Goal: Information Seeking & Learning: Learn about a topic

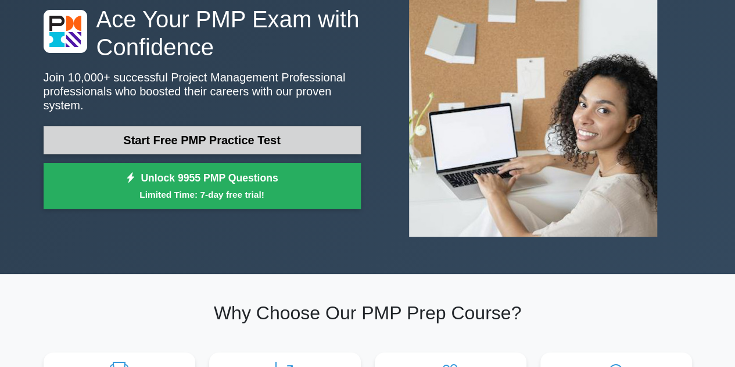
scroll to position [58, 0]
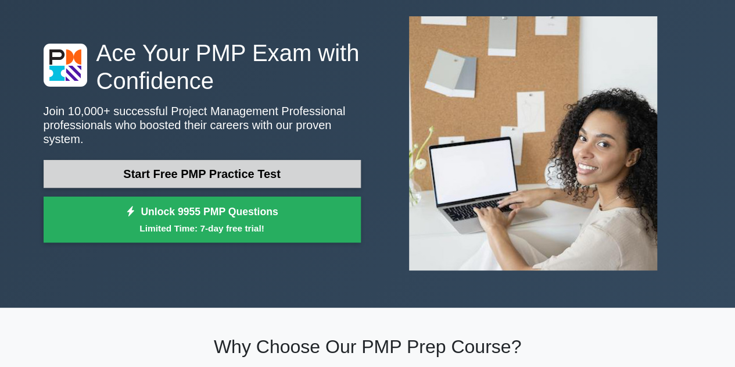
click at [273, 160] on link "Start Free PMP Practice Test" at bounding box center [202, 174] width 317 height 28
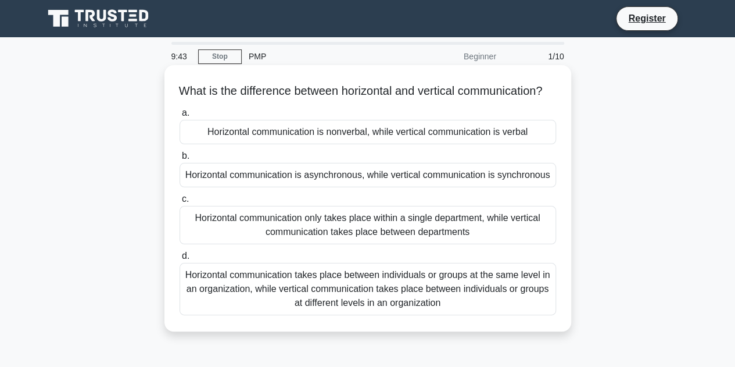
click at [241, 243] on div "Horizontal communication only takes place within a single department, while ver…" at bounding box center [368, 225] width 377 height 38
click at [180, 203] on input "c. Horizontal communication only takes place within a single department, while …" at bounding box center [180, 199] width 0 height 8
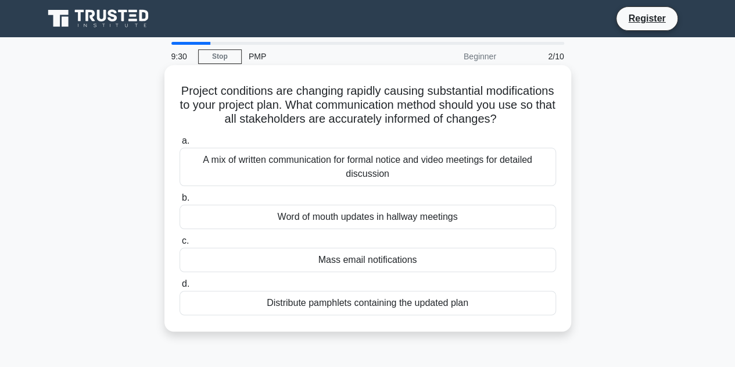
click at [244, 182] on div "A mix of written communication for formal notice and video meetings for detaile…" at bounding box center [368, 167] width 377 height 38
click at [180, 145] on input "a. A mix of written communication for formal notice and video meetings for deta…" at bounding box center [180, 141] width 0 height 8
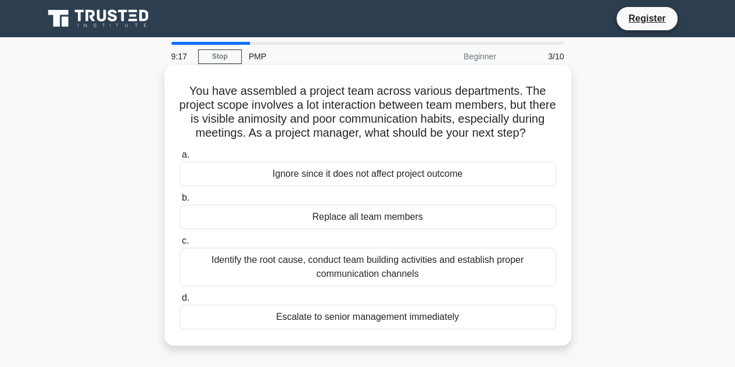
click at [250, 276] on div "Identify the root cause, conduct team building activities and establish proper …" at bounding box center [368, 267] width 377 height 38
click at [180, 245] on input "c. Identify the root cause, conduct team building activities and establish prop…" at bounding box center [180, 241] width 0 height 8
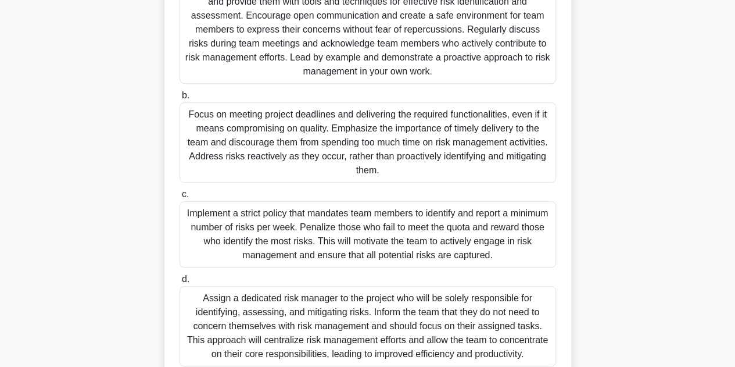
scroll to position [334, 0]
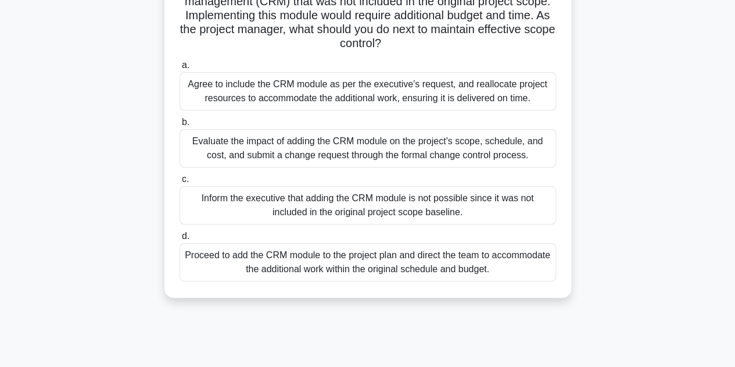
scroll to position [116, 0]
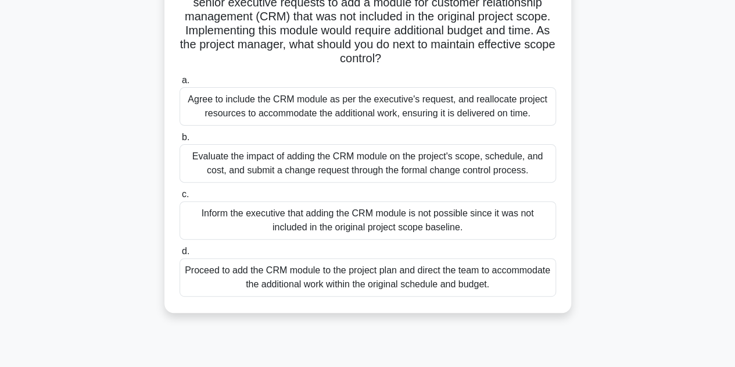
click at [226, 154] on div "Evaluate the impact of adding the CRM module on the project's scope, schedule, …" at bounding box center [368, 163] width 377 height 38
click at [180, 141] on input "b. Evaluate the impact of adding the CRM module on the project's scope, schedul…" at bounding box center [180, 138] width 0 height 8
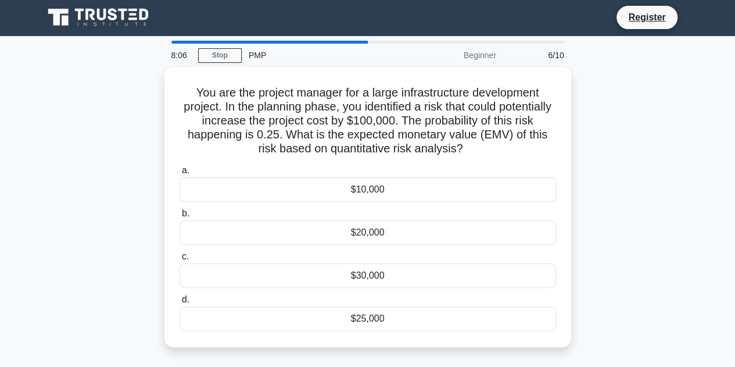
scroll to position [0, 0]
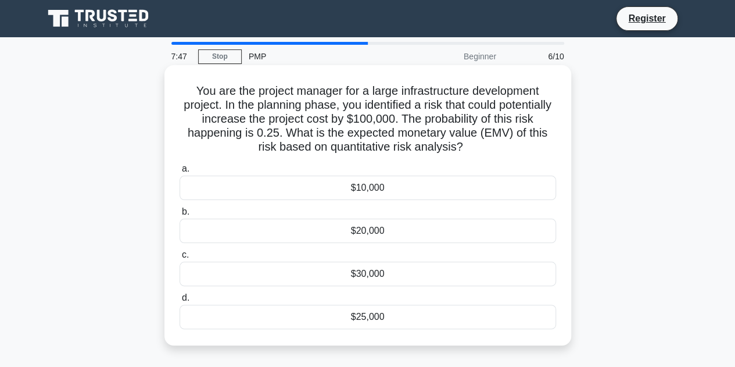
click at [280, 316] on div "$25,000" at bounding box center [368, 316] width 377 height 24
click at [180, 302] on input "d. $25,000" at bounding box center [180, 298] width 0 height 8
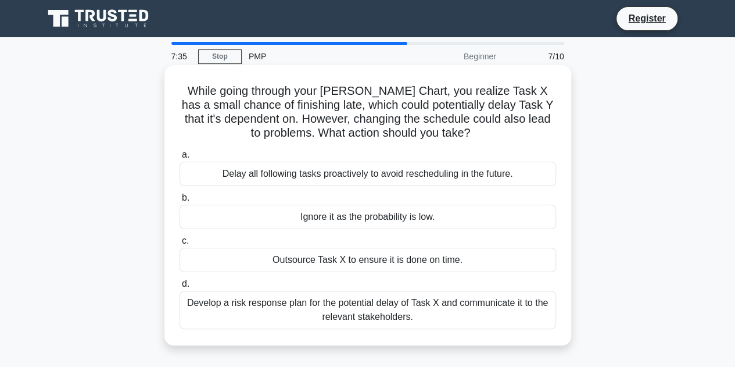
click at [285, 318] on div "Develop a risk response plan for the potential delay of Task X and communicate …" at bounding box center [368, 310] width 377 height 38
click at [180, 288] on input "d. Develop a risk response plan for the potential delay of Task X and communica…" at bounding box center [180, 284] width 0 height 8
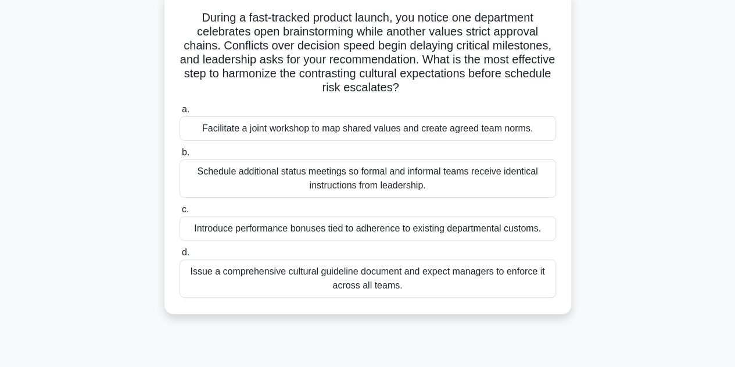
scroll to position [58, 0]
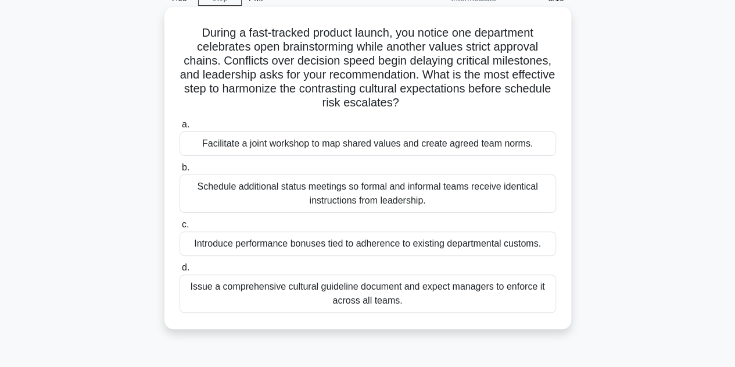
click at [249, 140] on div "Facilitate a joint workshop to map shared values and create agreed team norms." at bounding box center [368, 143] width 377 height 24
click at [180, 128] on input "a. Facilitate a joint workshop to map shared values and create agreed team norm…" at bounding box center [180, 125] width 0 height 8
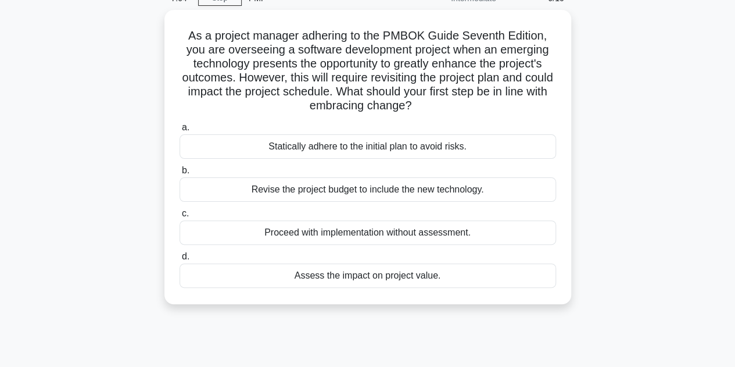
scroll to position [0, 0]
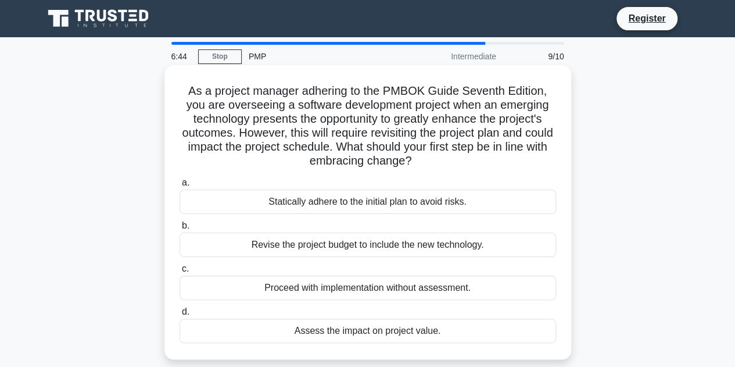
click at [281, 331] on div "Assess the impact on project value." at bounding box center [368, 330] width 377 height 24
click at [180, 316] on input "d. Assess the impact on project value." at bounding box center [180, 312] width 0 height 8
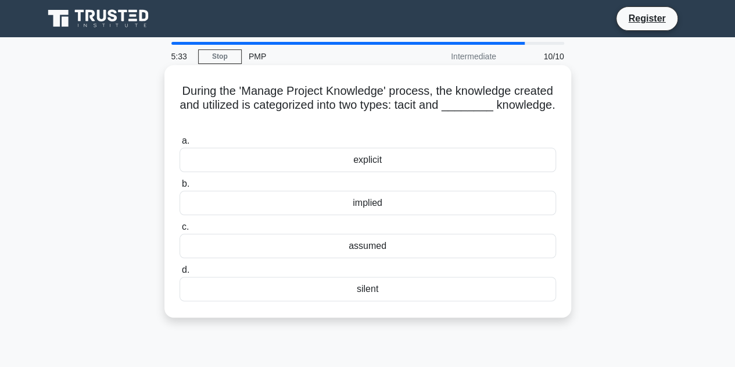
click at [259, 163] on div "explicit" at bounding box center [368, 160] width 377 height 24
click at [180, 145] on input "a. explicit" at bounding box center [180, 141] width 0 height 8
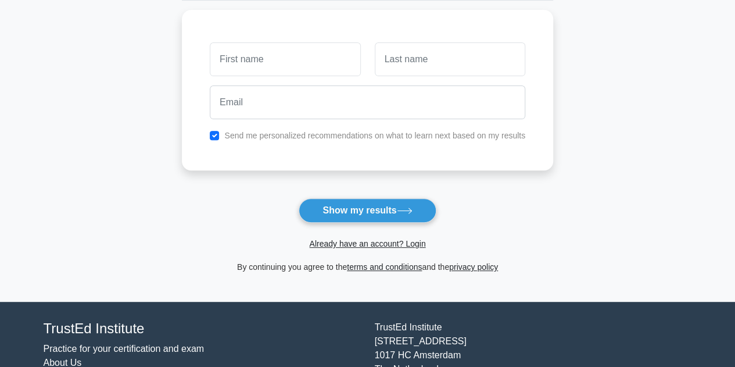
scroll to position [174, 0]
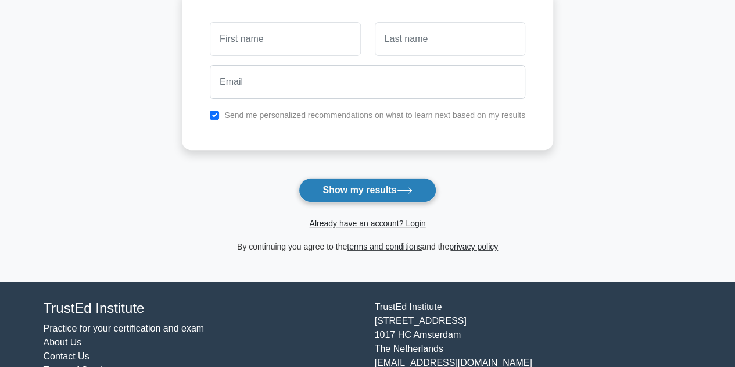
click at [381, 178] on button "Show my results" at bounding box center [367, 190] width 137 height 24
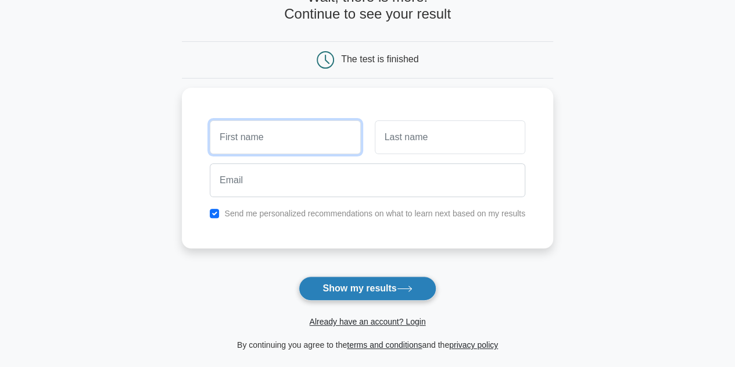
scroll to position [58, 0]
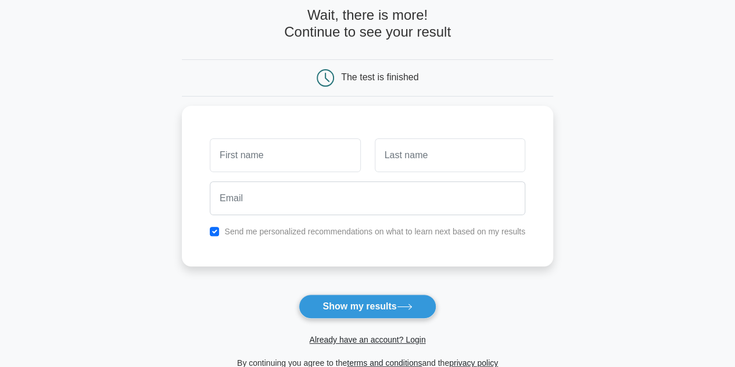
click at [326, 77] on icon at bounding box center [326, 77] width 3 height 8
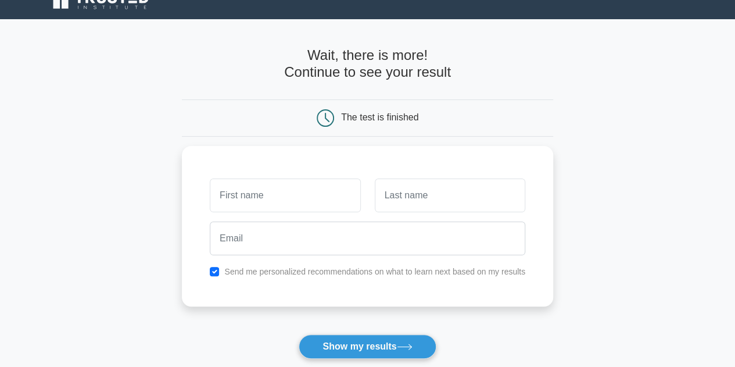
scroll to position [0, 0]
